Goal: Information Seeking & Learning: Learn about a topic

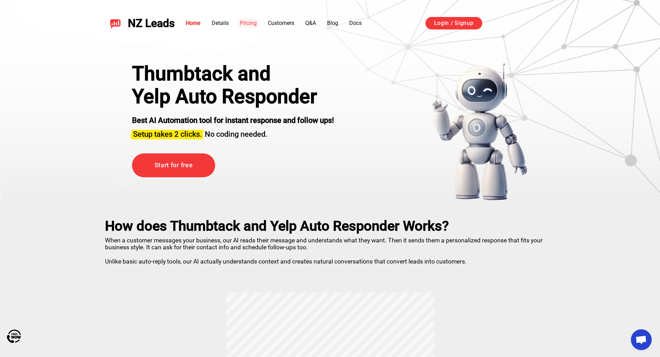
click at [243, 24] on link "Pricing" at bounding box center [248, 23] width 17 height 7
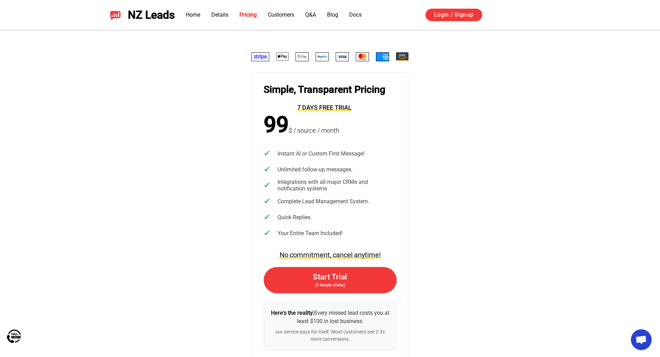
scroll to position [1436, 0]
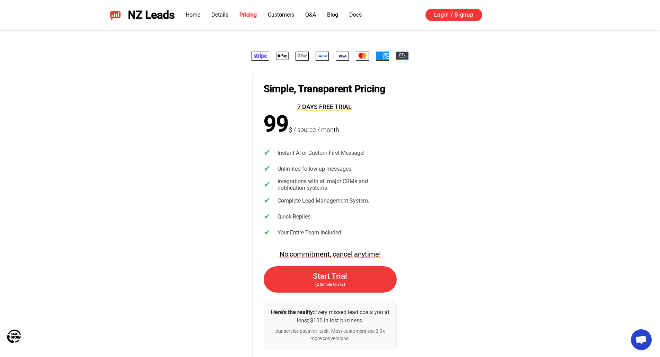
scroll to position [1383, 0]
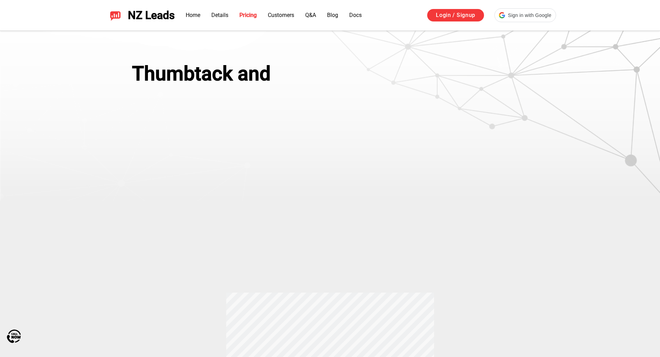
scroll to position [1383, 0]
